Goal: Information Seeking & Learning: Learn about a topic

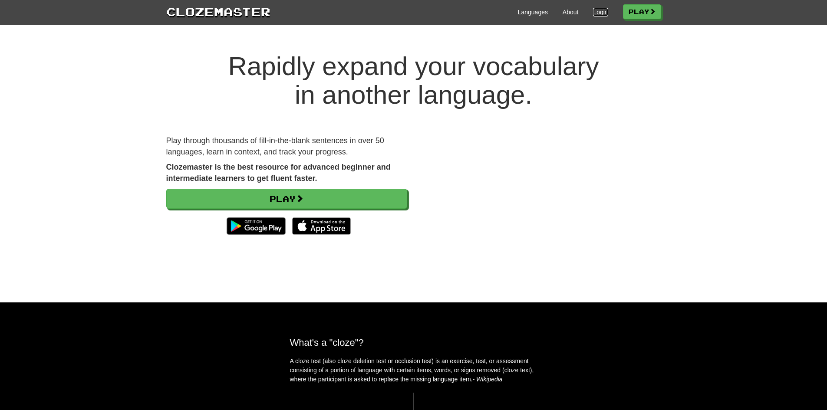
click at [594, 8] on link "Login" at bounding box center [600, 12] width 15 height 9
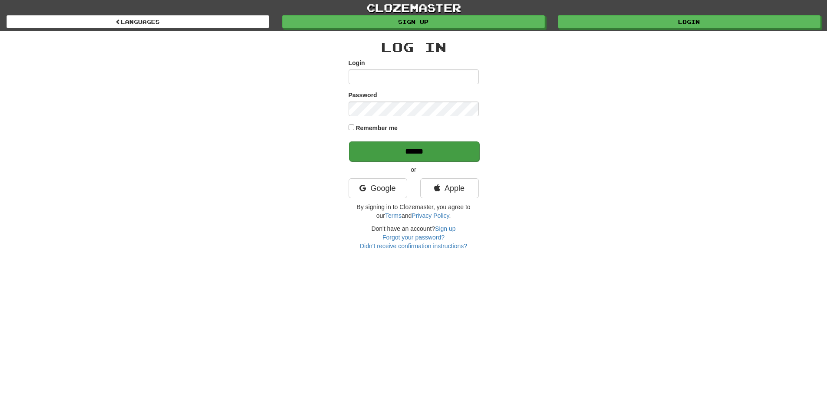
type input "**********"
click at [401, 152] on input "******" at bounding box center [414, 152] width 130 height 20
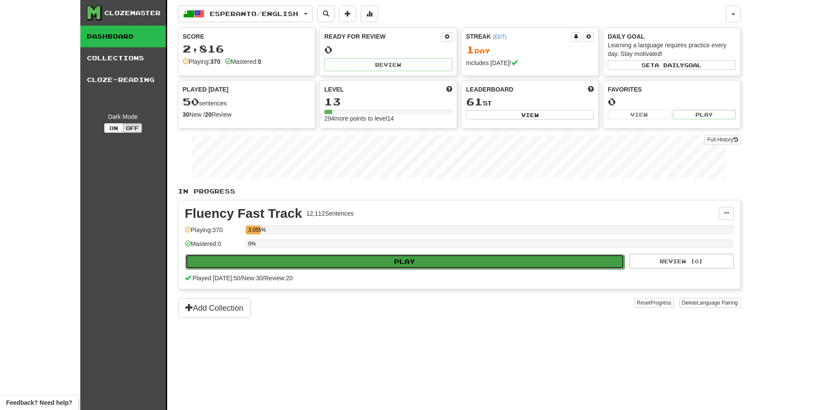
click at [453, 257] on button "Play" at bounding box center [404, 261] width 439 height 15
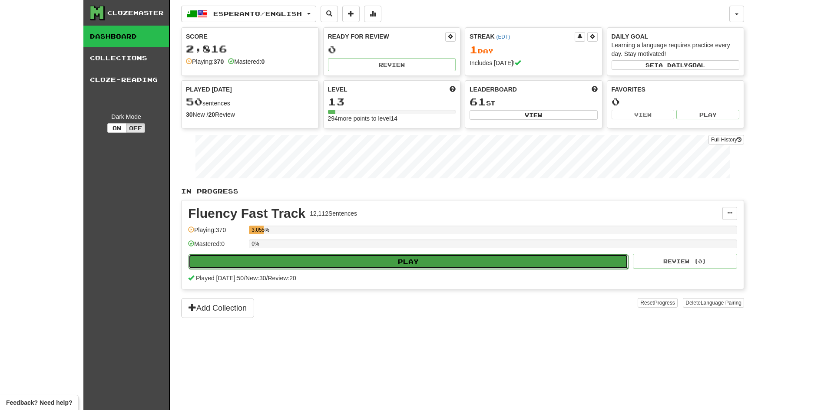
select select "**"
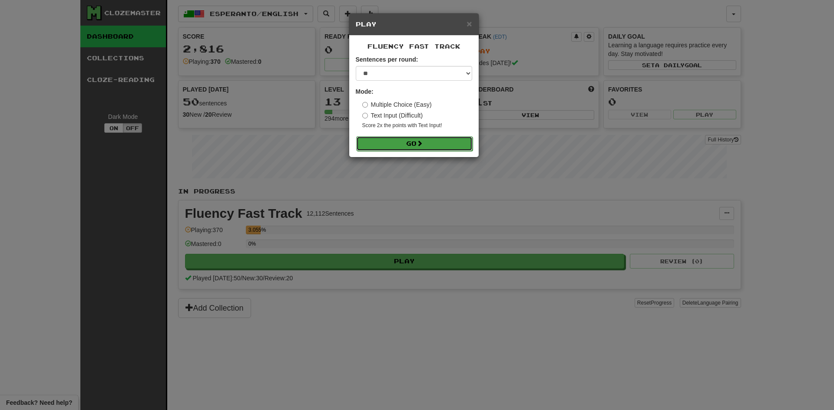
click at [419, 141] on span at bounding box center [419, 143] width 6 height 6
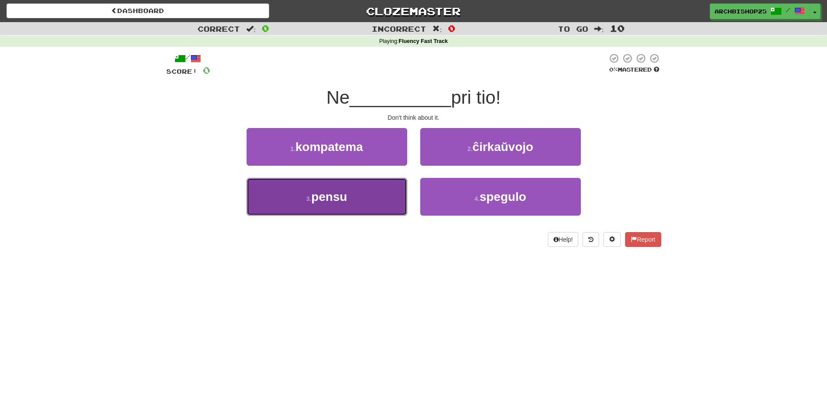
click at [371, 192] on button "3 . pensu" at bounding box center [327, 197] width 161 height 38
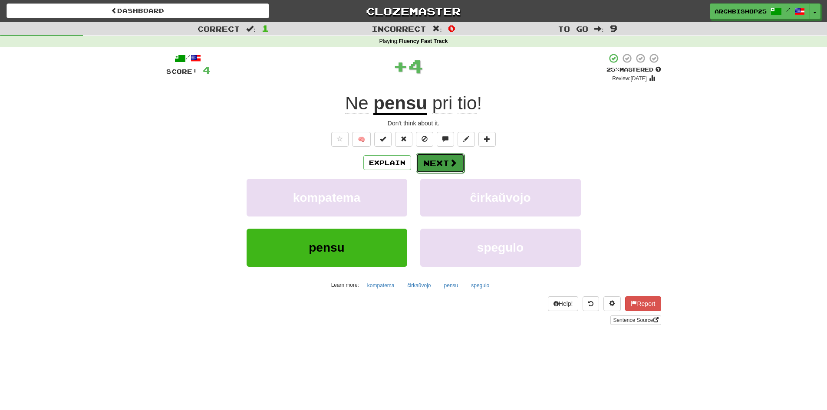
click at [440, 162] on button "Next" at bounding box center [440, 163] width 49 height 20
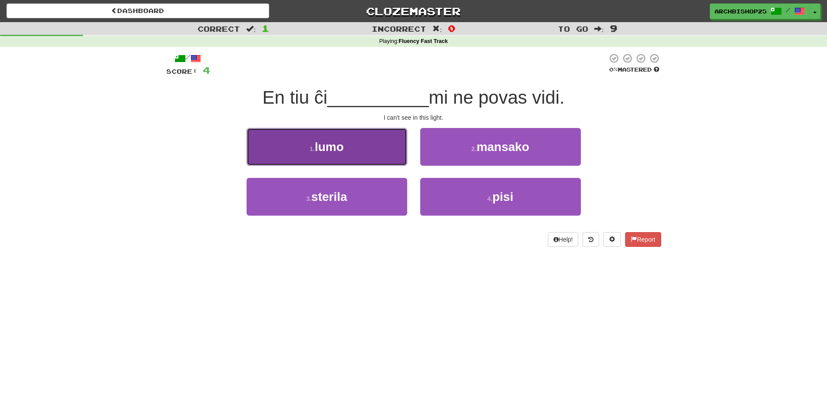
click at [361, 151] on button "1 . lumo" at bounding box center [327, 147] width 161 height 38
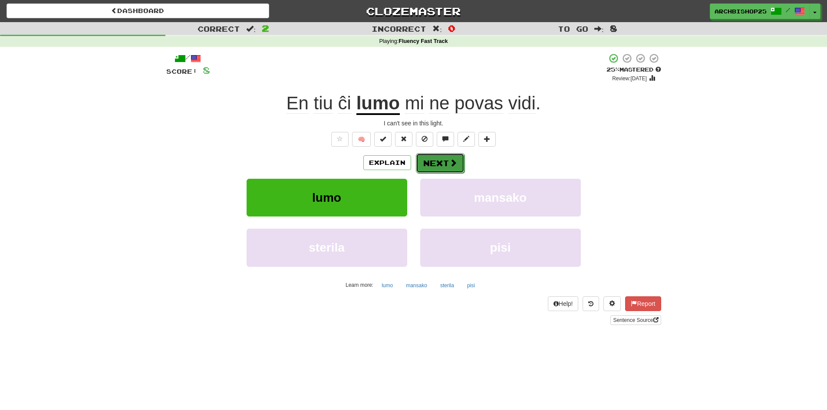
click at [443, 162] on button "Next" at bounding box center [440, 163] width 49 height 20
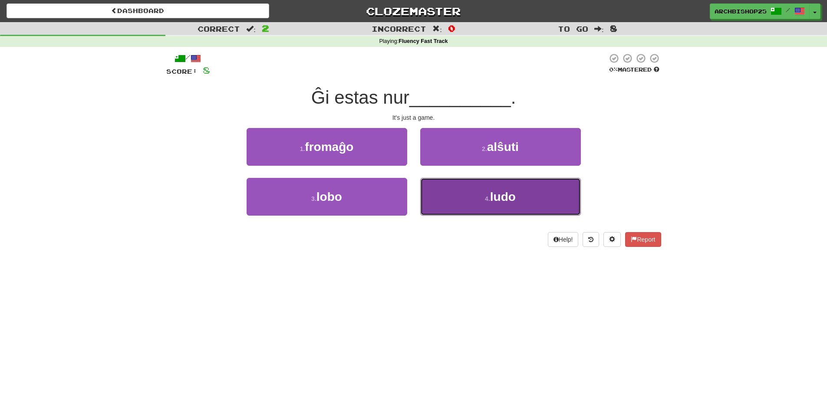
click at [479, 197] on button "4 . ludo" at bounding box center [500, 197] width 161 height 38
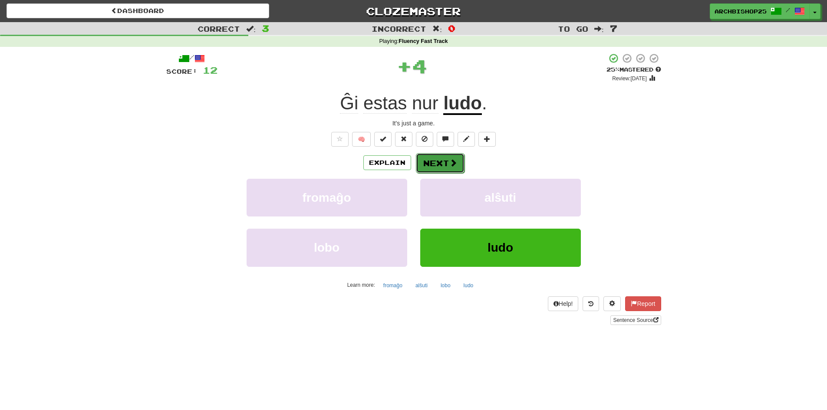
click at [439, 160] on button "Next" at bounding box center [440, 163] width 49 height 20
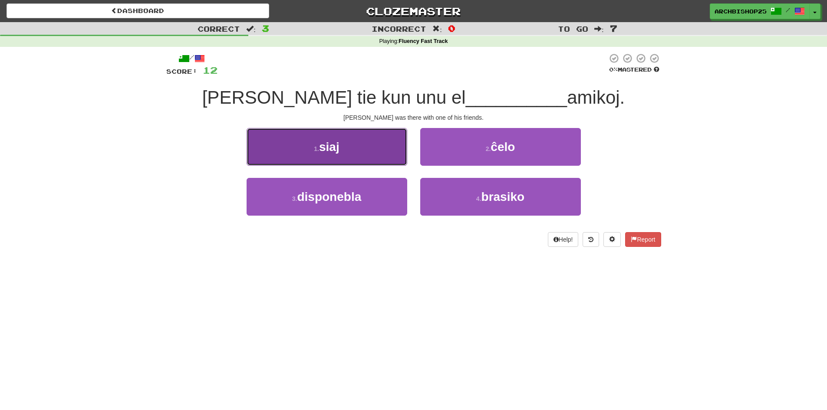
click at [375, 142] on button "1 . siaj" at bounding box center [327, 147] width 161 height 38
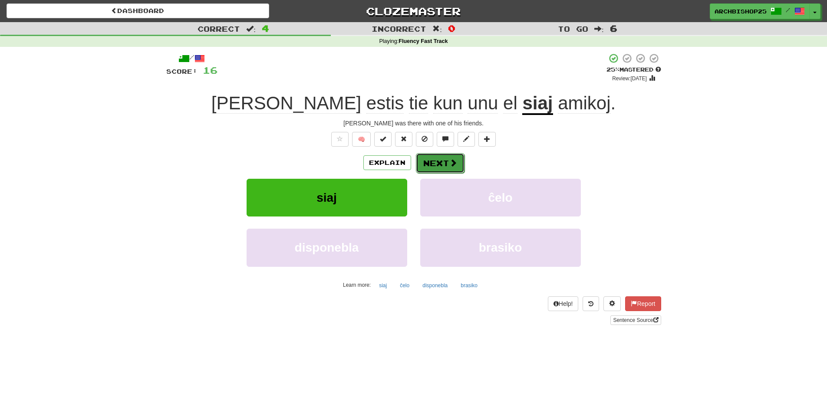
click at [446, 162] on button "Next" at bounding box center [440, 163] width 49 height 20
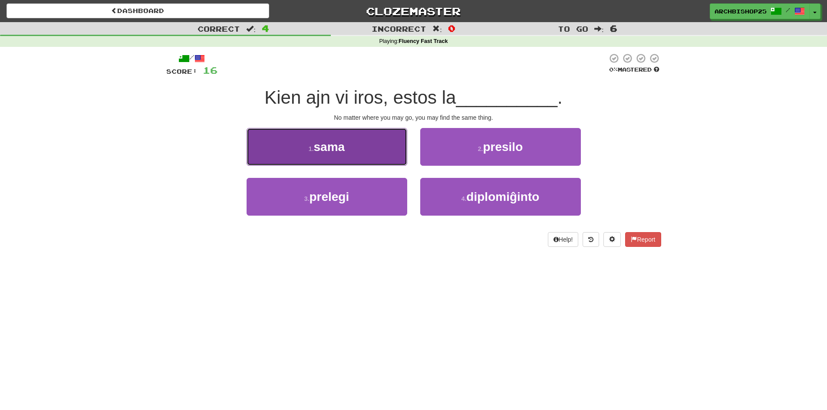
click at [357, 144] on button "1 . sama" at bounding box center [327, 147] width 161 height 38
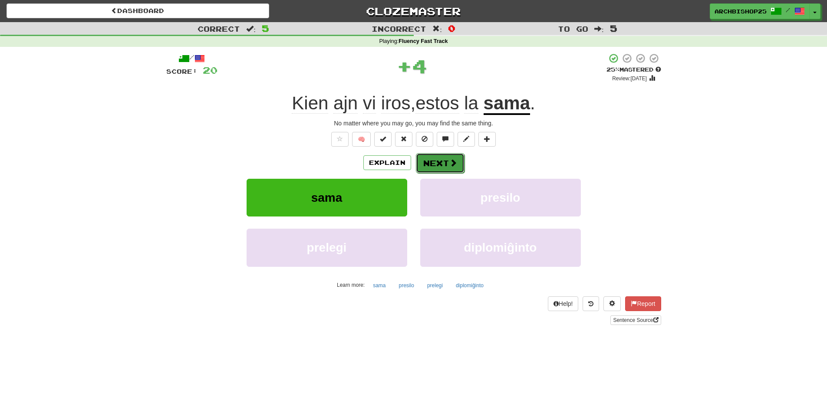
click at [439, 162] on button "Next" at bounding box center [440, 163] width 49 height 20
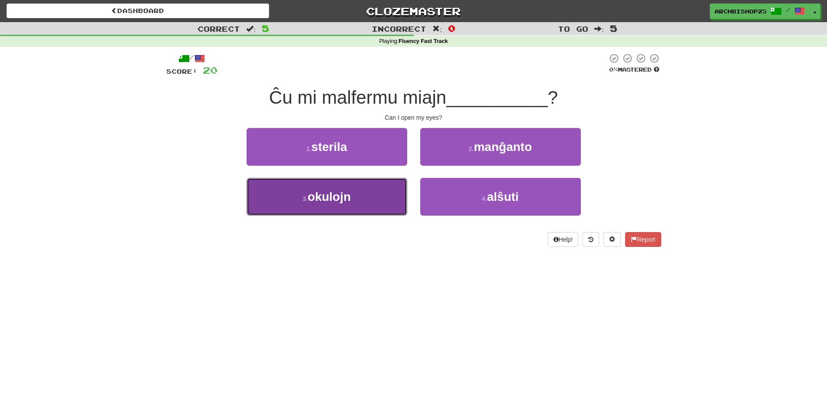
click at [358, 192] on button "3 . okulojn" at bounding box center [327, 197] width 161 height 38
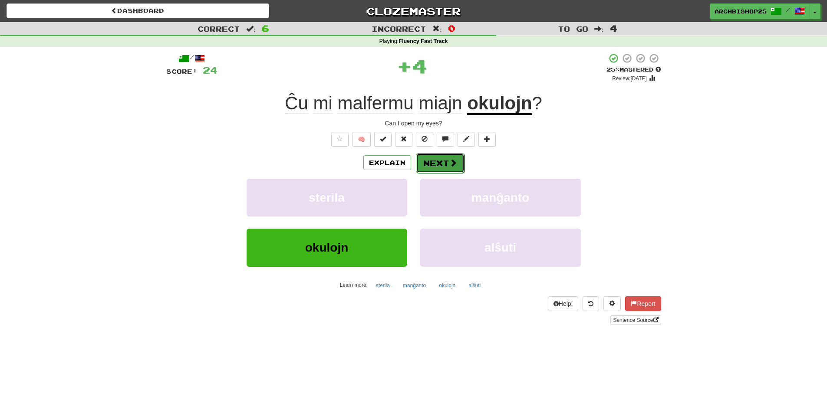
click at [437, 162] on button "Next" at bounding box center [440, 163] width 49 height 20
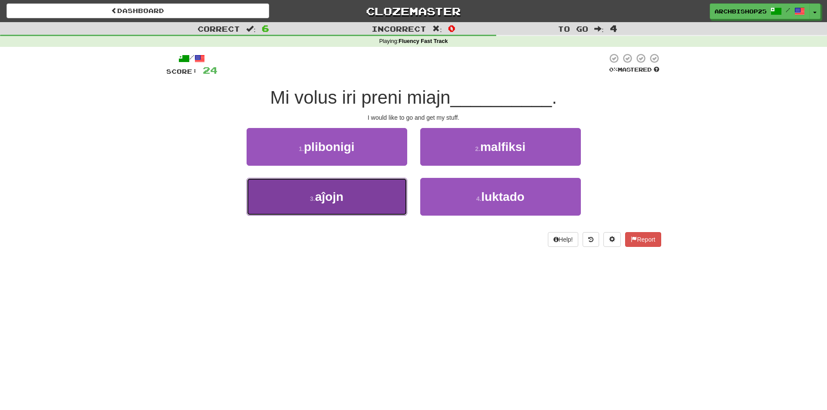
click at [355, 191] on button "3 . aĵojn" at bounding box center [327, 197] width 161 height 38
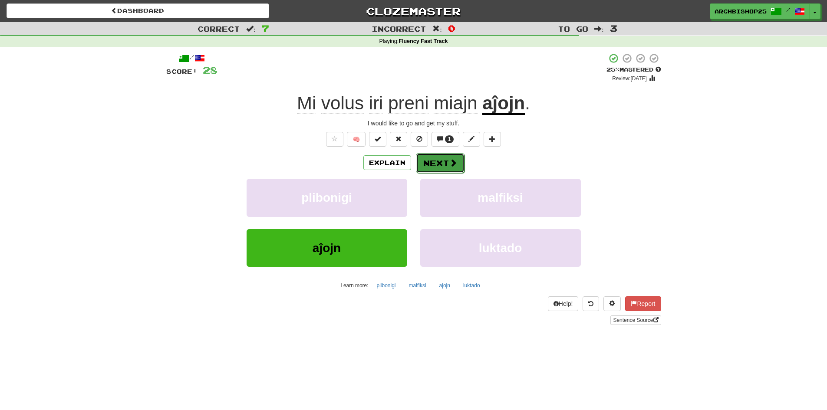
click at [445, 161] on button "Next" at bounding box center [440, 163] width 49 height 20
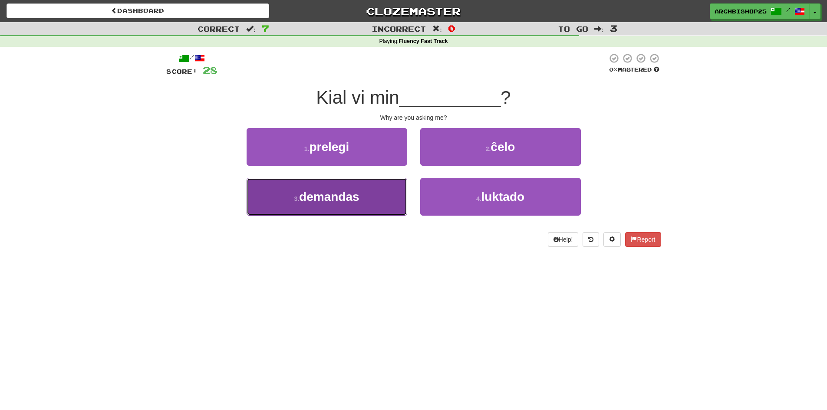
click at [365, 195] on button "3 . demandas" at bounding box center [327, 197] width 161 height 38
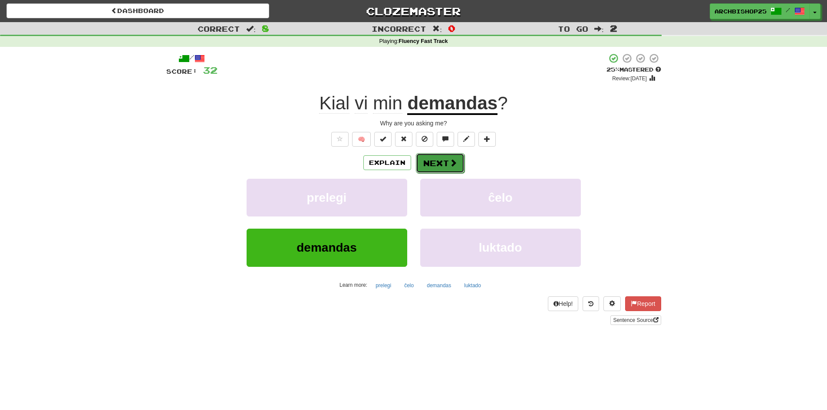
click at [439, 161] on button "Next" at bounding box center [440, 163] width 49 height 20
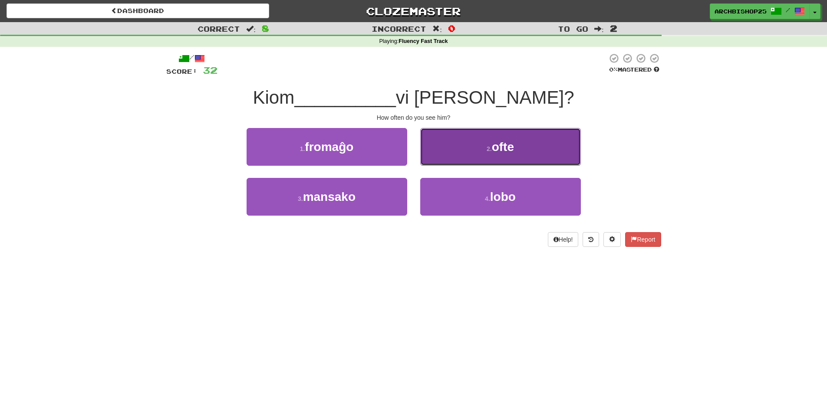
click at [504, 149] on span "ofte" at bounding box center [503, 146] width 22 height 13
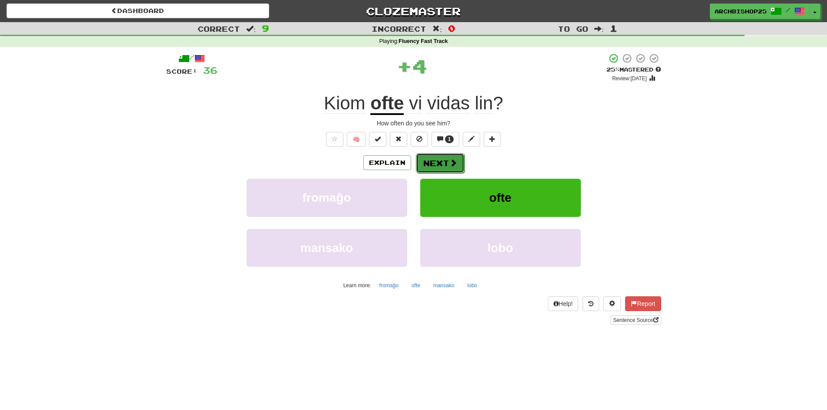
click at [439, 167] on button "Next" at bounding box center [440, 163] width 49 height 20
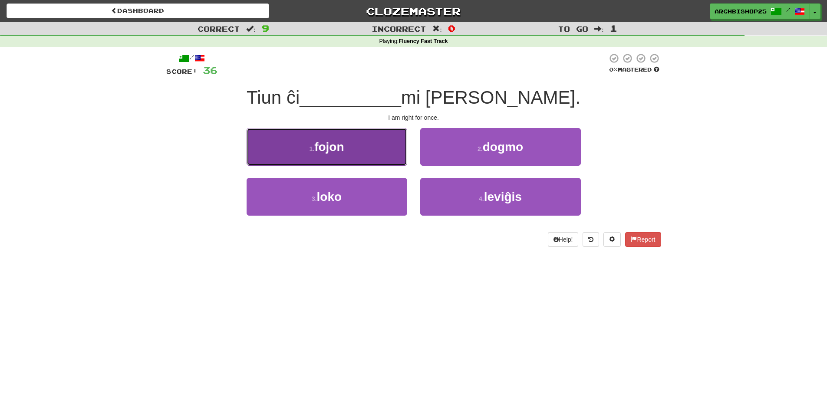
click at [370, 147] on button "1 . fojon" at bounding box center [327, 147] width 161 height 38
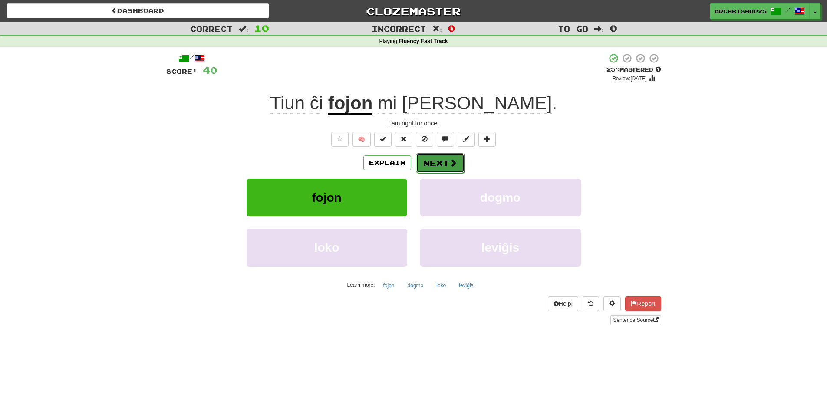
click at [445, 161] on button "Next" at bounding box center [440, 163] width 49 height 20
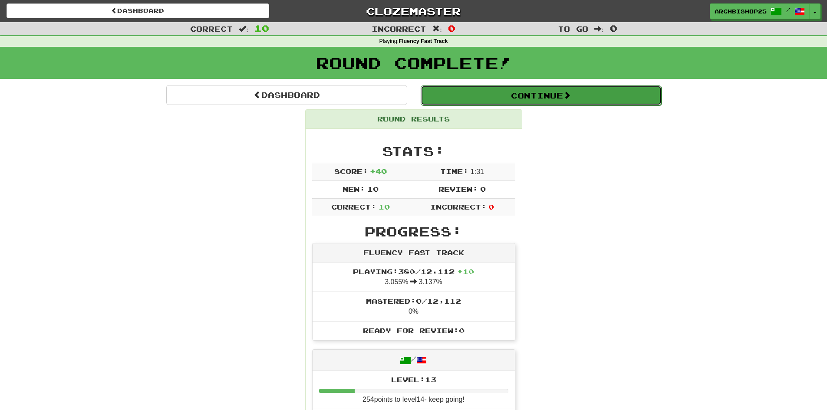
click at [535, 92] on button "Continue" at bounding box center [541, 96] width 241 height 20
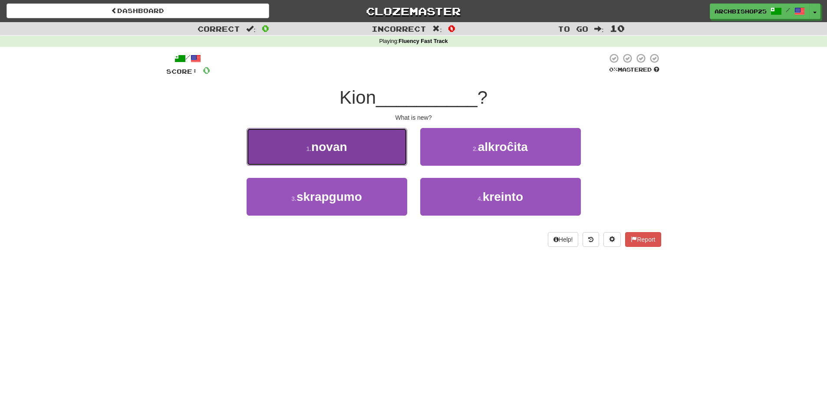
click at [365, 144] on button "1 . novan" at bounding box center [327, 147] width 161 height 38
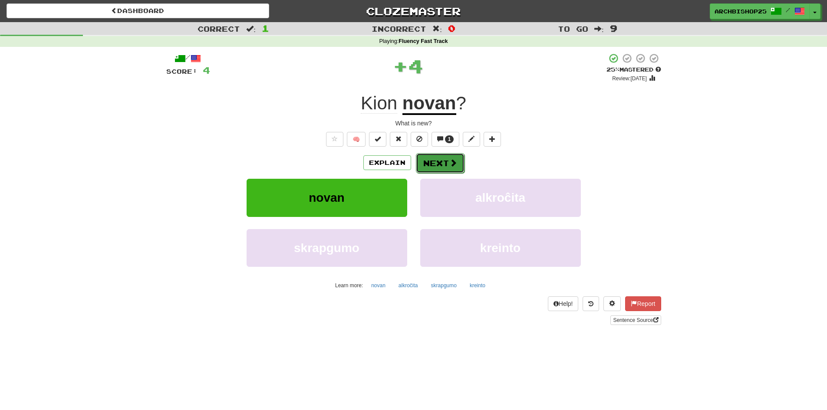
click at [438, 163] on button "Next" at bounding box center [440, 163] width 49 height 20
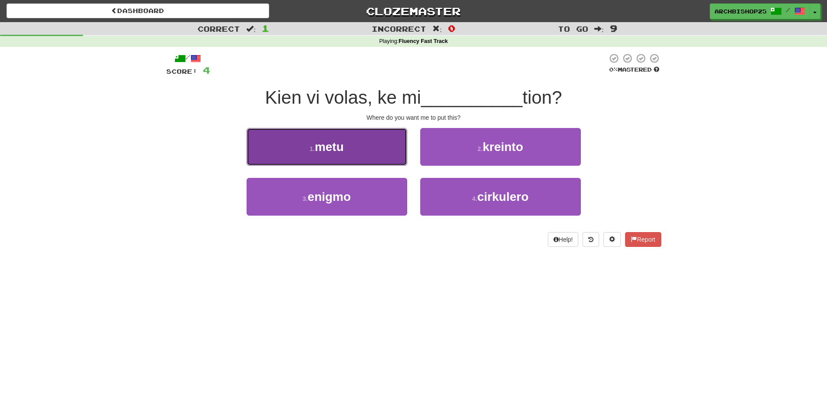
click at [367, 149] on button "1 . metu" at bounding box center [327, 147] width 161 height 38
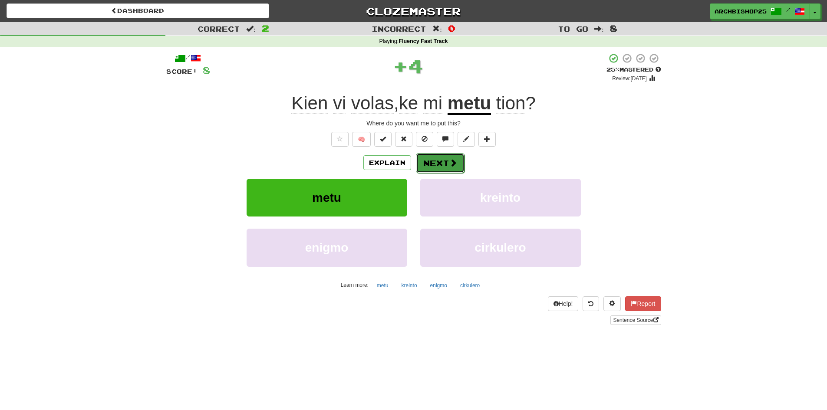
click at [442, 159] on button "Next" at bounding box center [440, 163] width 49 height 20
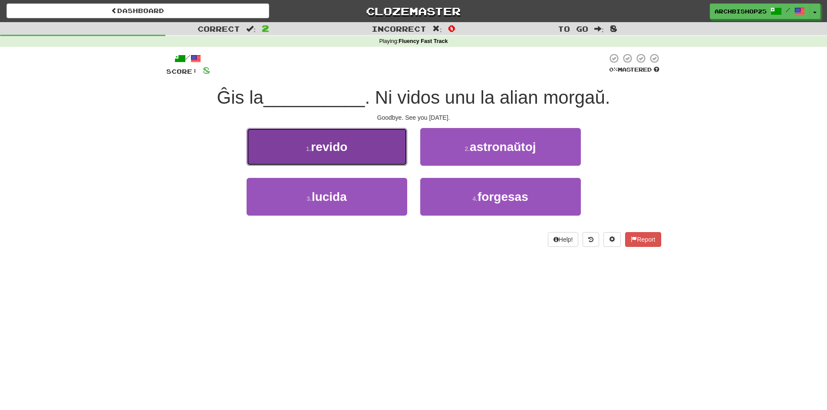
click at [353, 145] on button "1 . revido" at bounding box center [327, 147] width 161 height 38
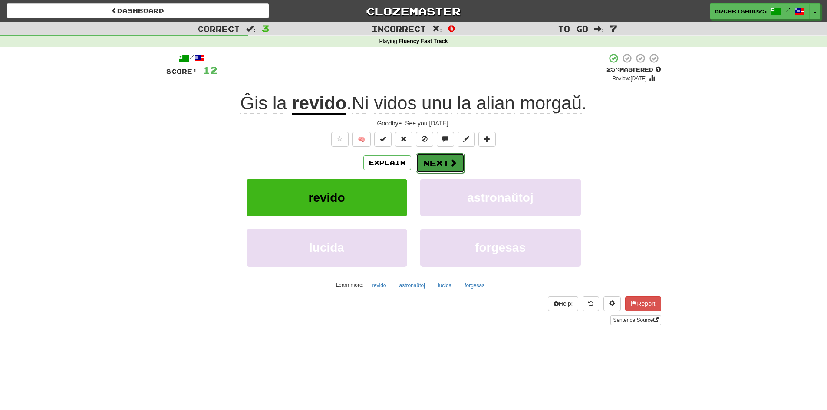
click at [438, 161] on button "Next" at bounding box center [440, 163] width 49 height 20
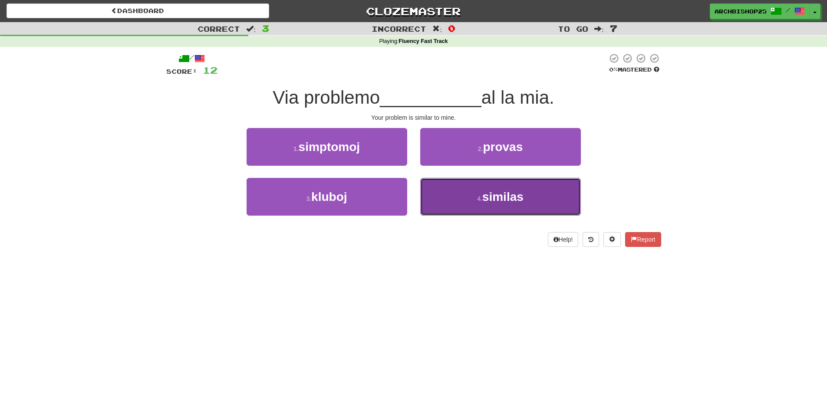
click at [488, 192] on span "similas" at bounding box center [502, 196] width 41 height 13
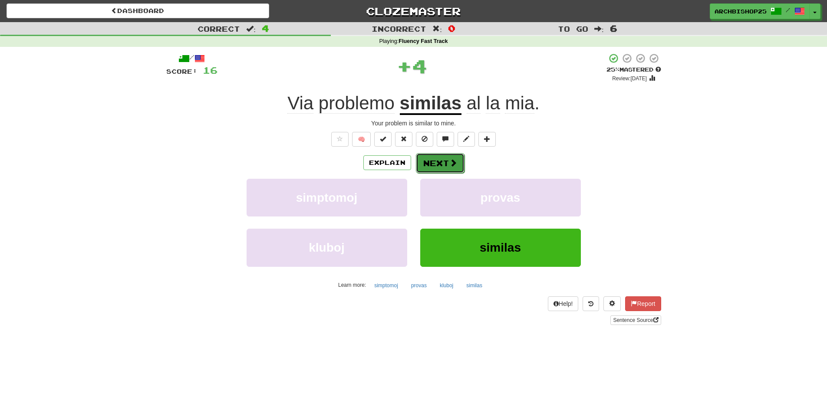
click at [443, 159] on button "Next" at bounding box center [440, 163] width 49 height 20
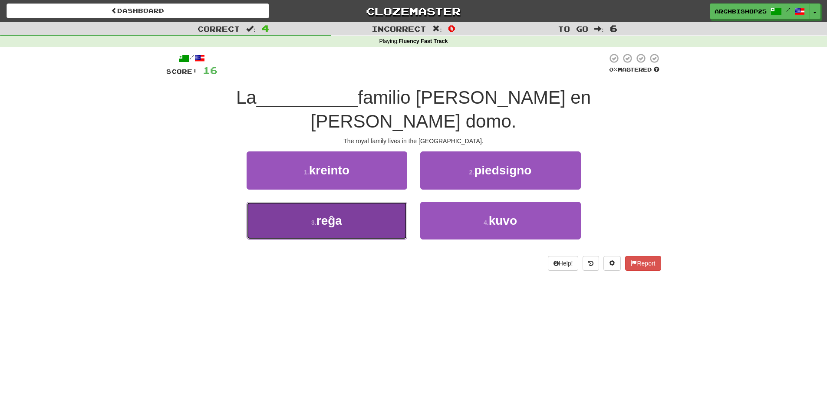
click at [379, 202] on button "3 . reĝa" at bounding box center [327, 221] width 161 height 38
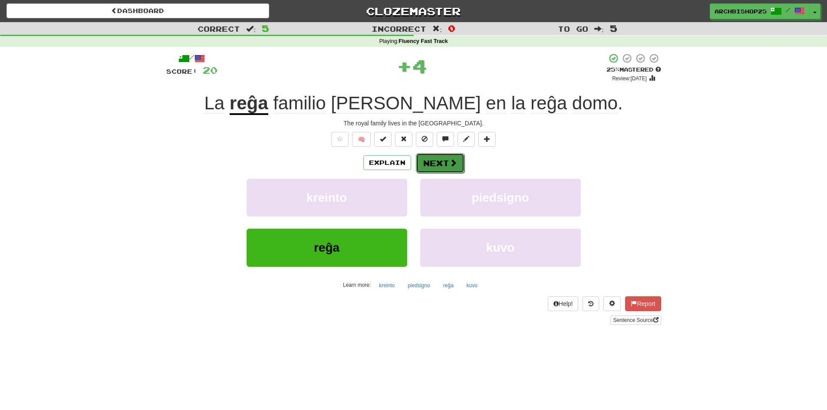
click at [442, 165] on button "Next" at bounding box center [440, 163] width 49 height 20
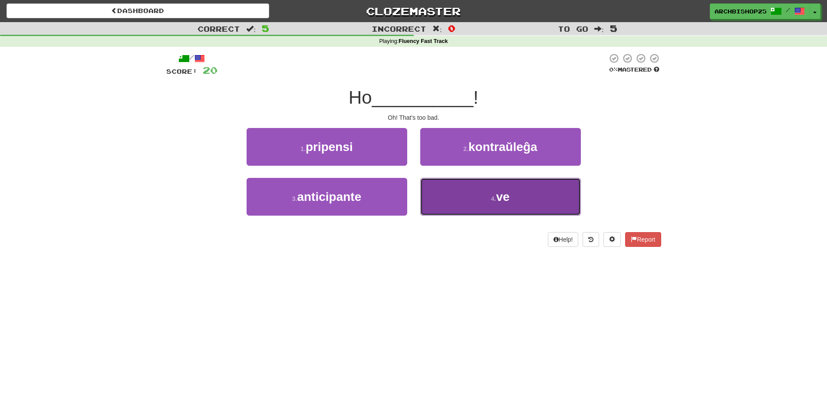
click at [495, 192] on button "4 . ve" at bounding box center [500, 197] width 161 height 38
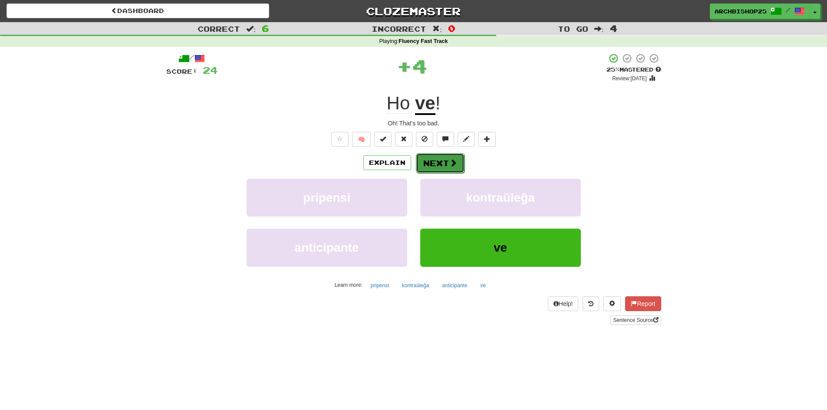
click at [446, 159] on button "Next" at bounding box center [440, 163] width 49 height 20
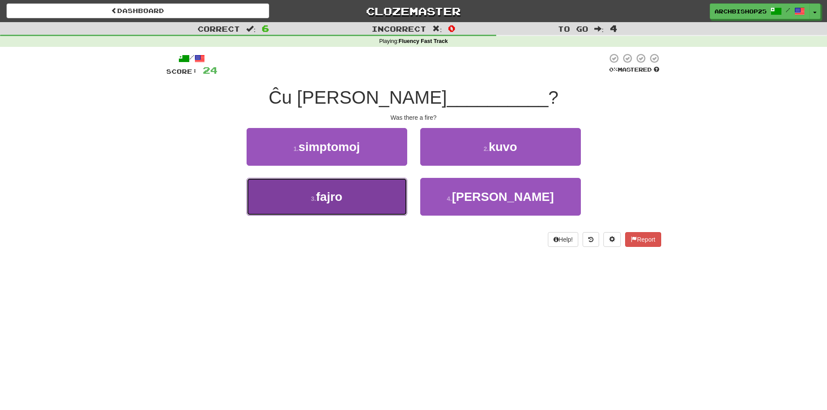
click at [352, 195] on button "3 . fajro" at bounding box center [327, 197] width 161 height 38
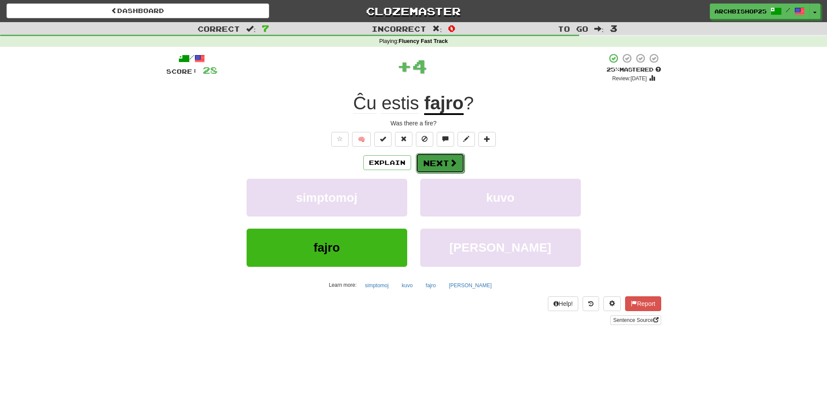
click at [444, 164] on button "Next" at bounding box center [440, 163] width 49 height 20
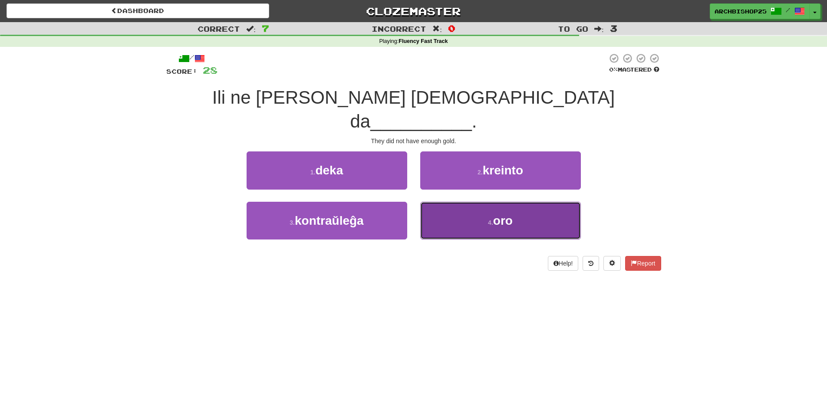
click at [469, 202] on button "4 . oro" at bounding box center [500, 221] width 161 height 38
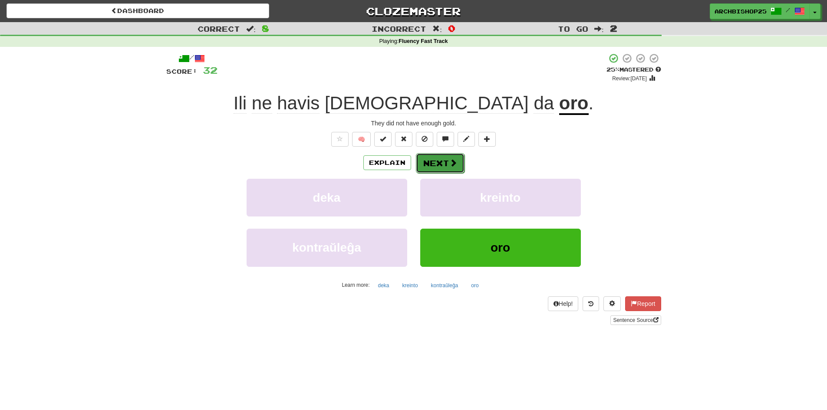
click at [444, 160] on button "Next" at bounding box center [440, 163] width 49 height 20
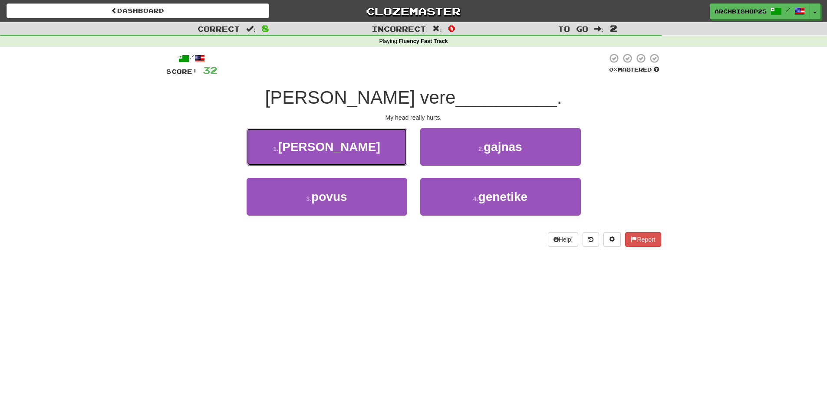
click at [373, 152] on button "1 . doloras" at bounding box center [327, 147] width 161 height 38
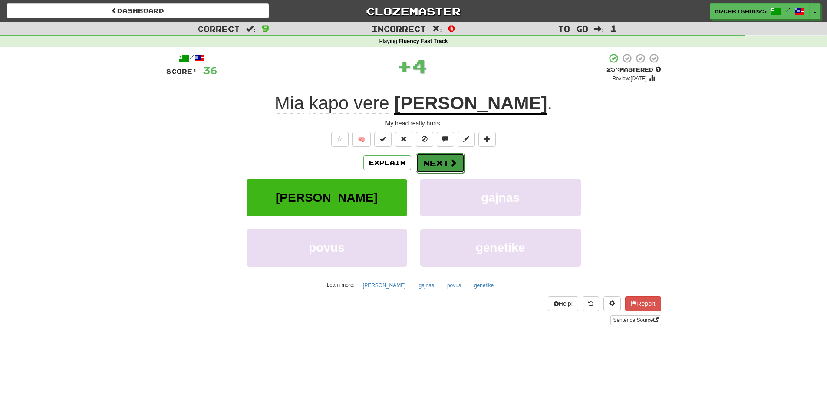
click at [439, 163] on button "Next" at bounding box center [440, 163] width 49 height 20
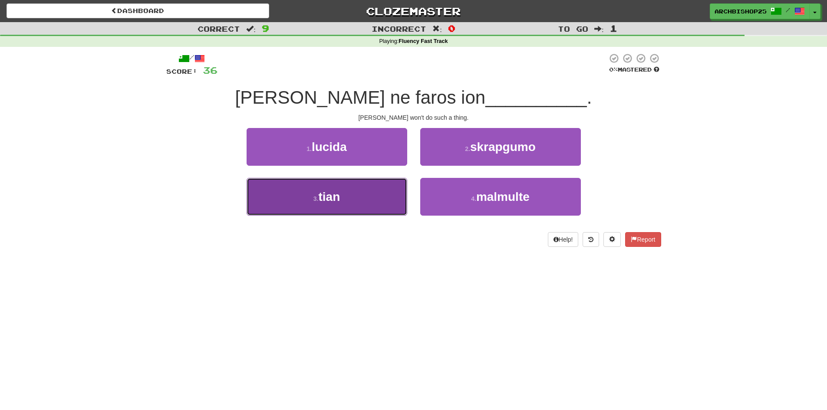
click at [370, 187] on button "3 . tian" at bounding box center [327, 197] width 161 height 38
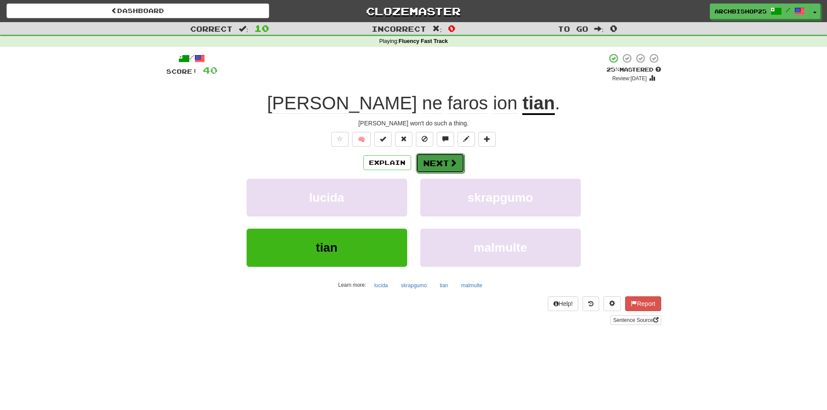
click at [446, 159] on button "Next" at bounding box center [440, 163] width 49 height 20
